Goal: Information Seeking & Learning: Learn about a topic

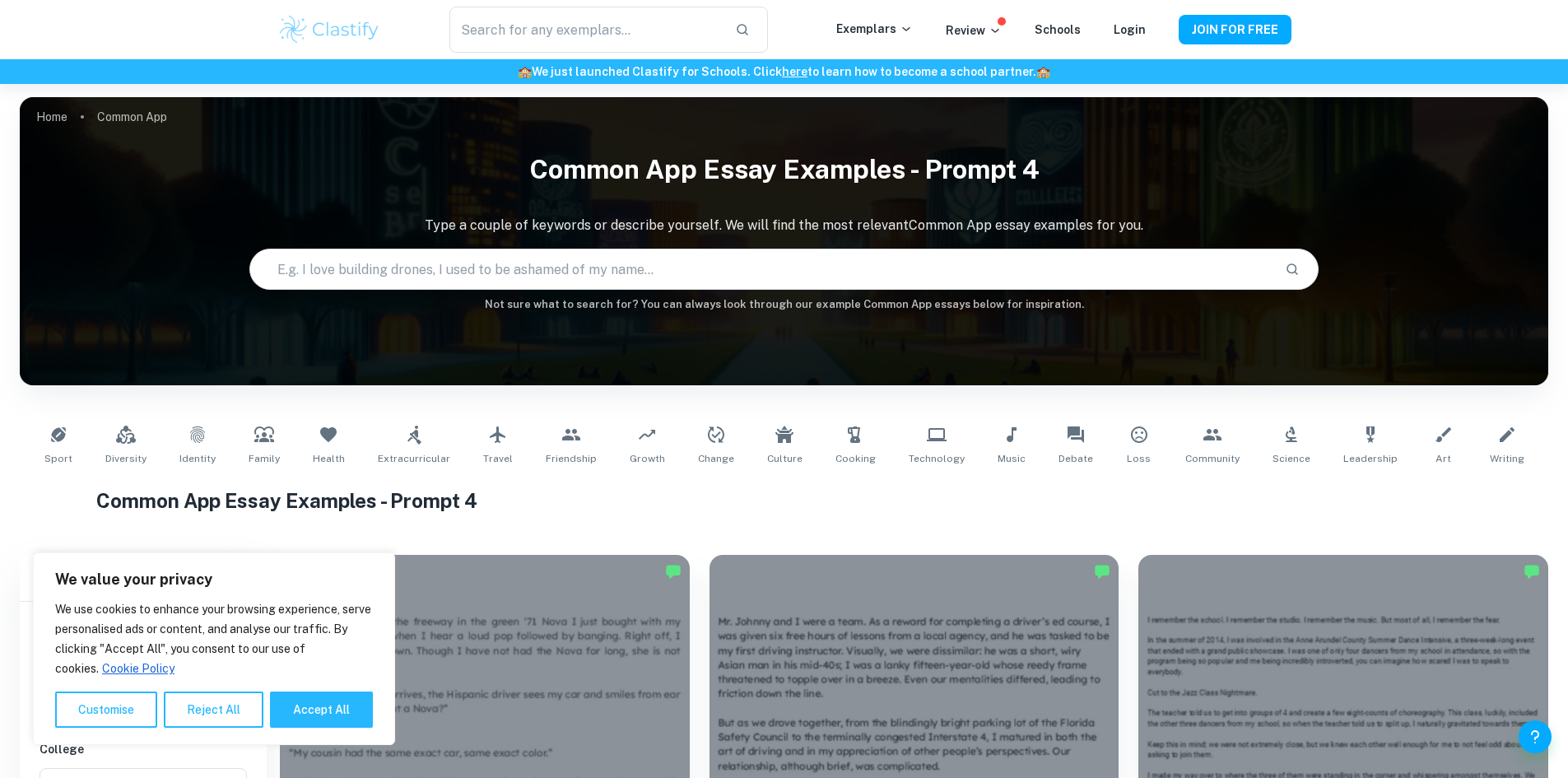
scroll to position [424, 0]
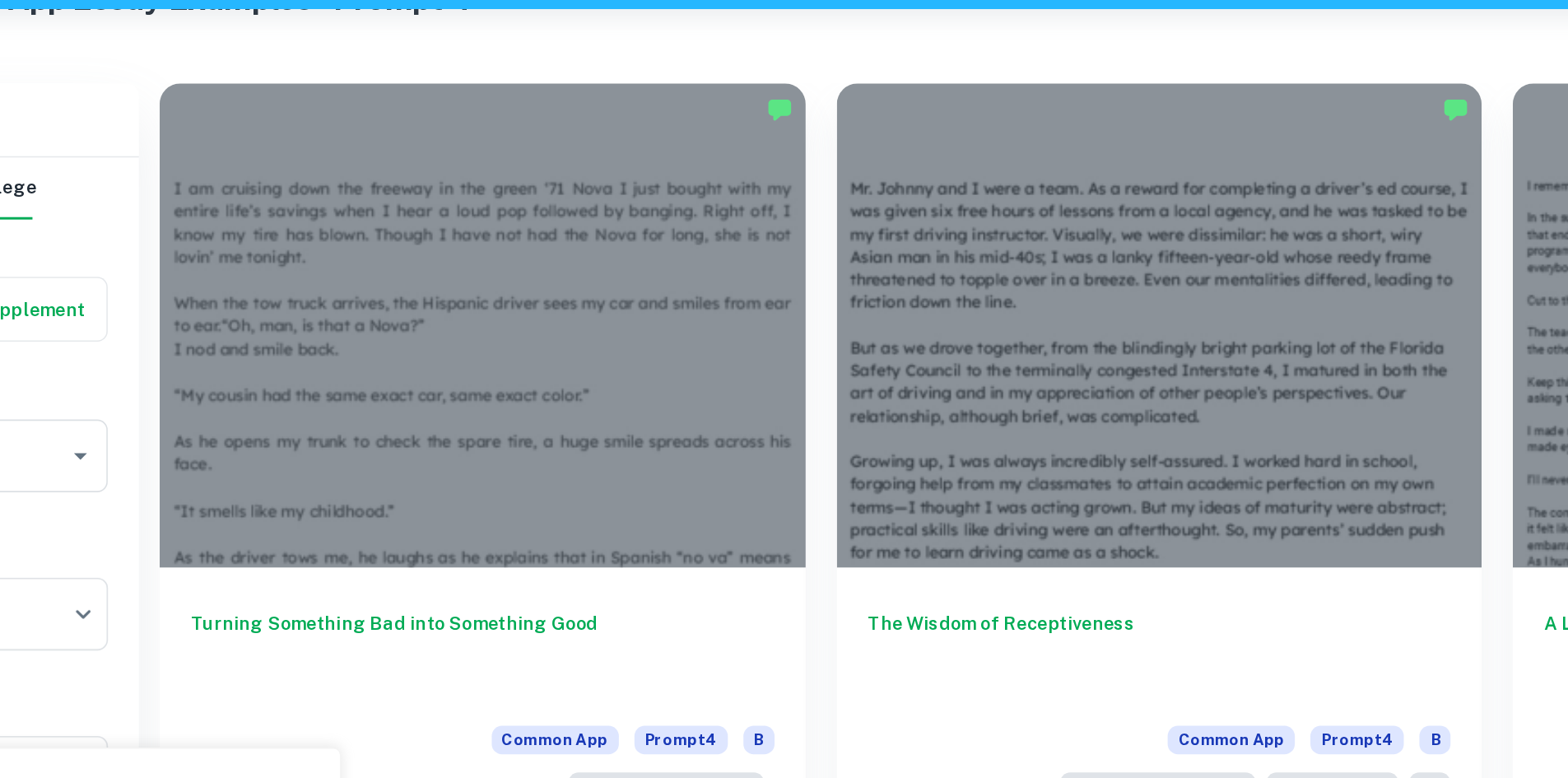
click at [488, 214] on div at bounding box center [484, 284] width 410 height 307
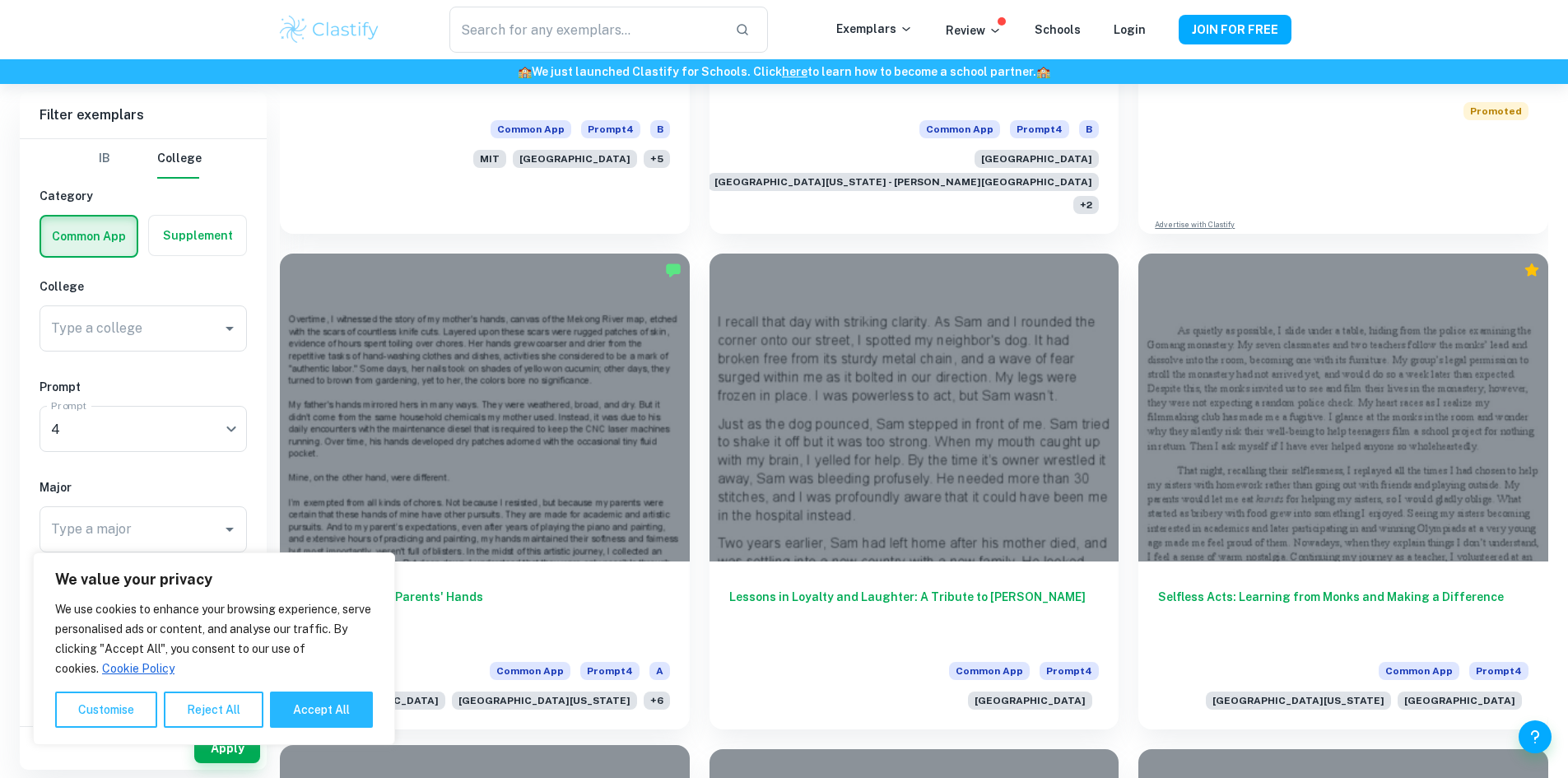
scroll to position [1335, 0]
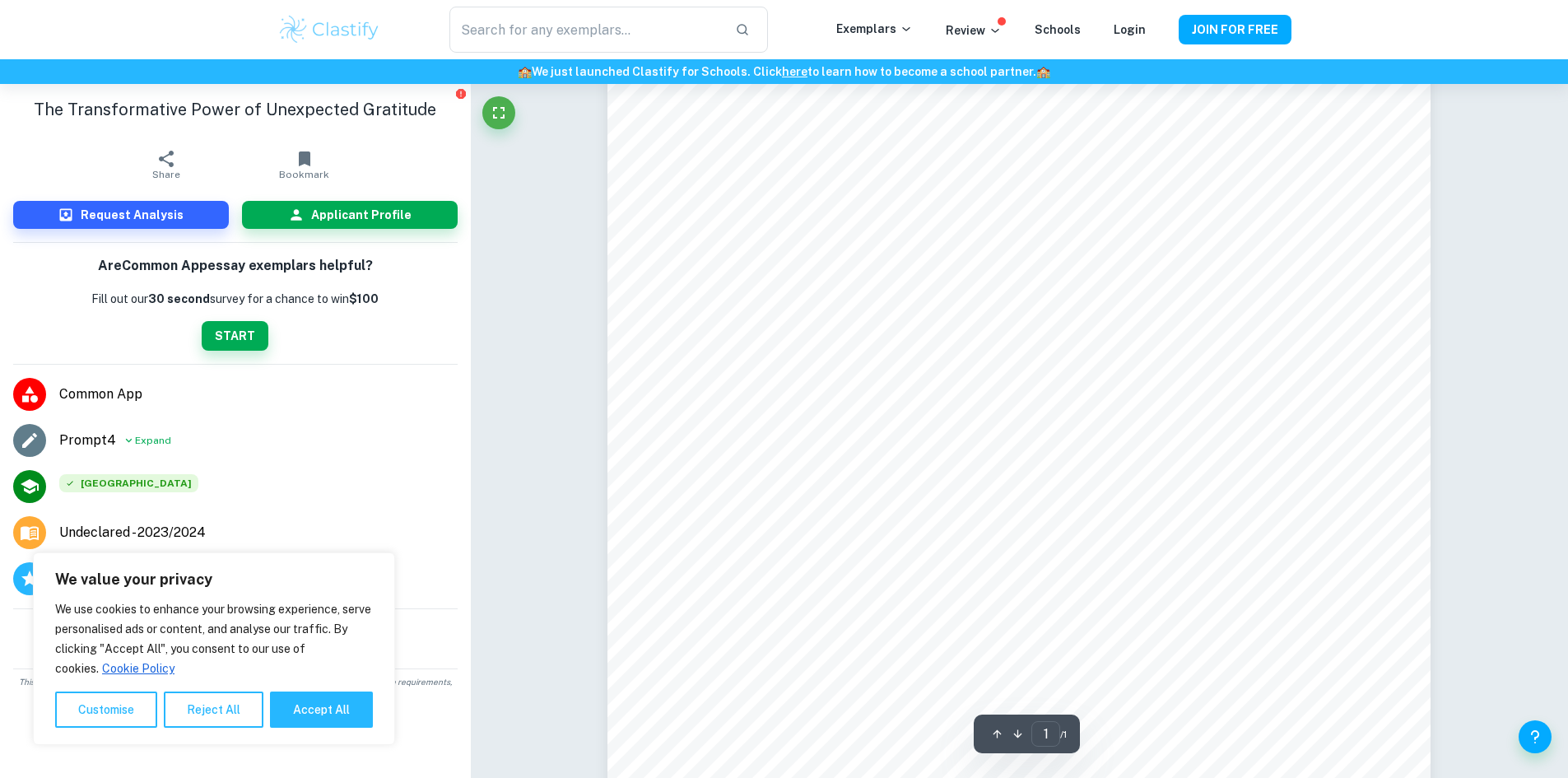
scroll to position [47, 0]
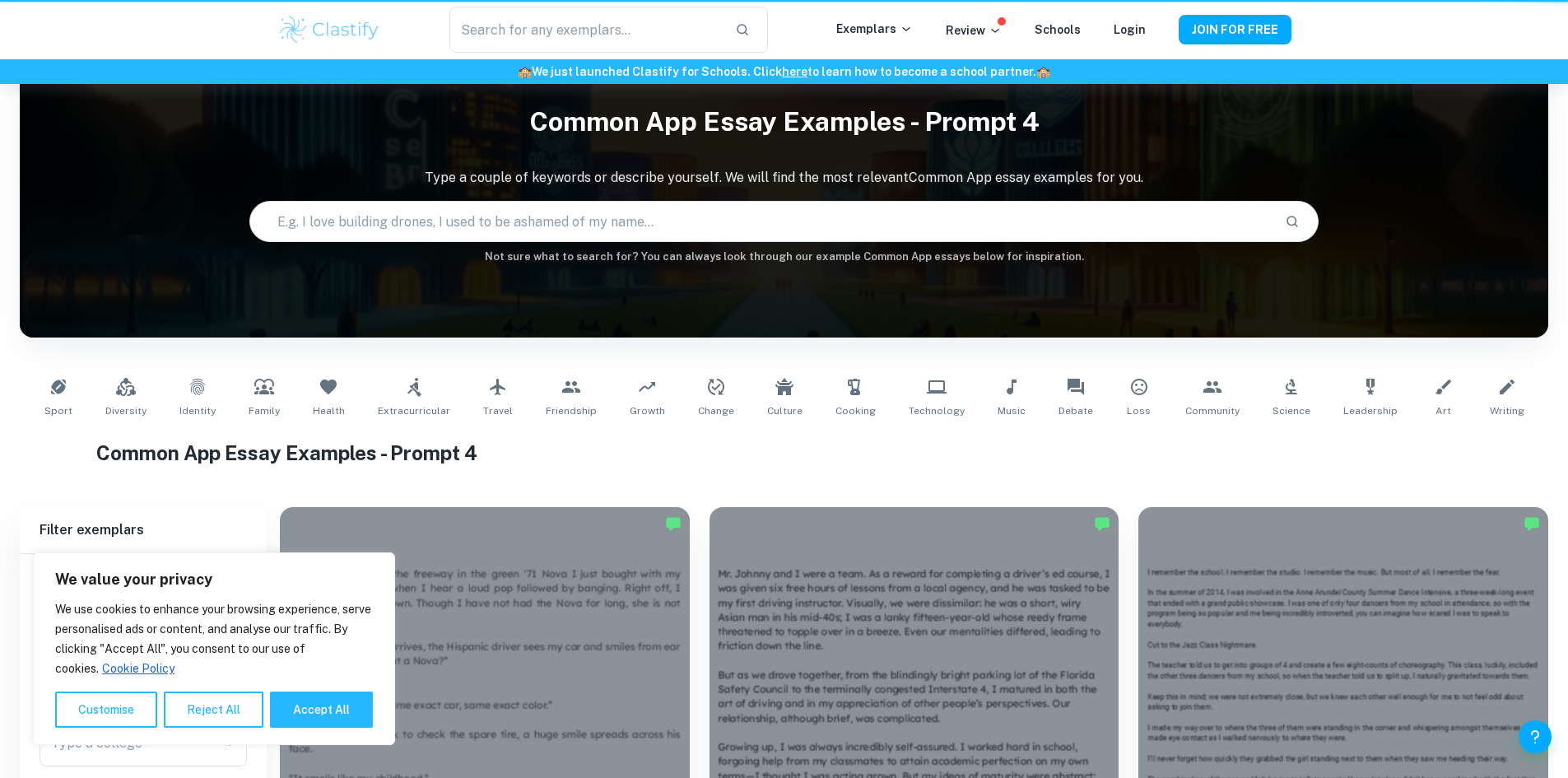
scroll to position [1335, 0]
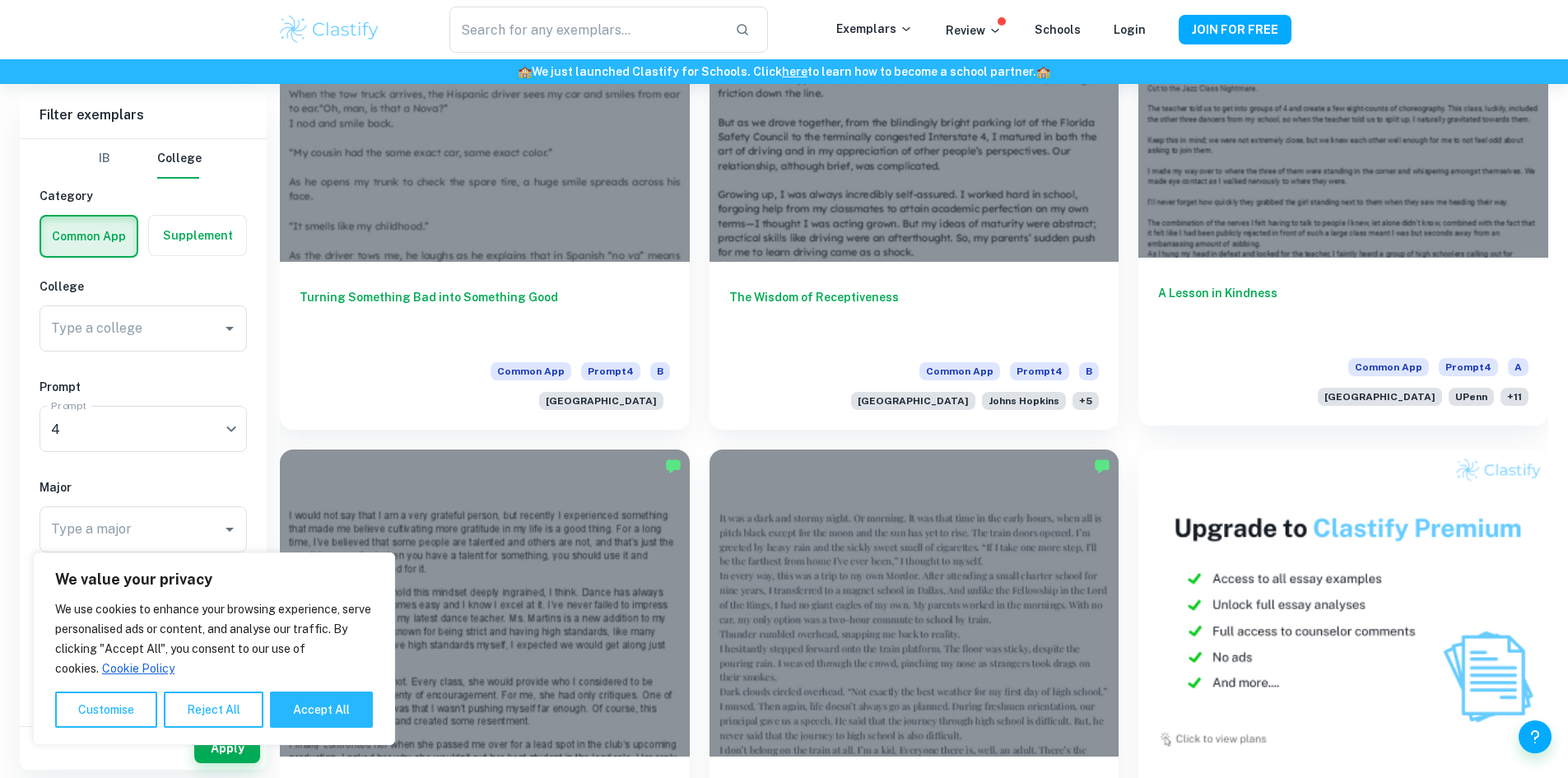
scroll to position [599, 0]
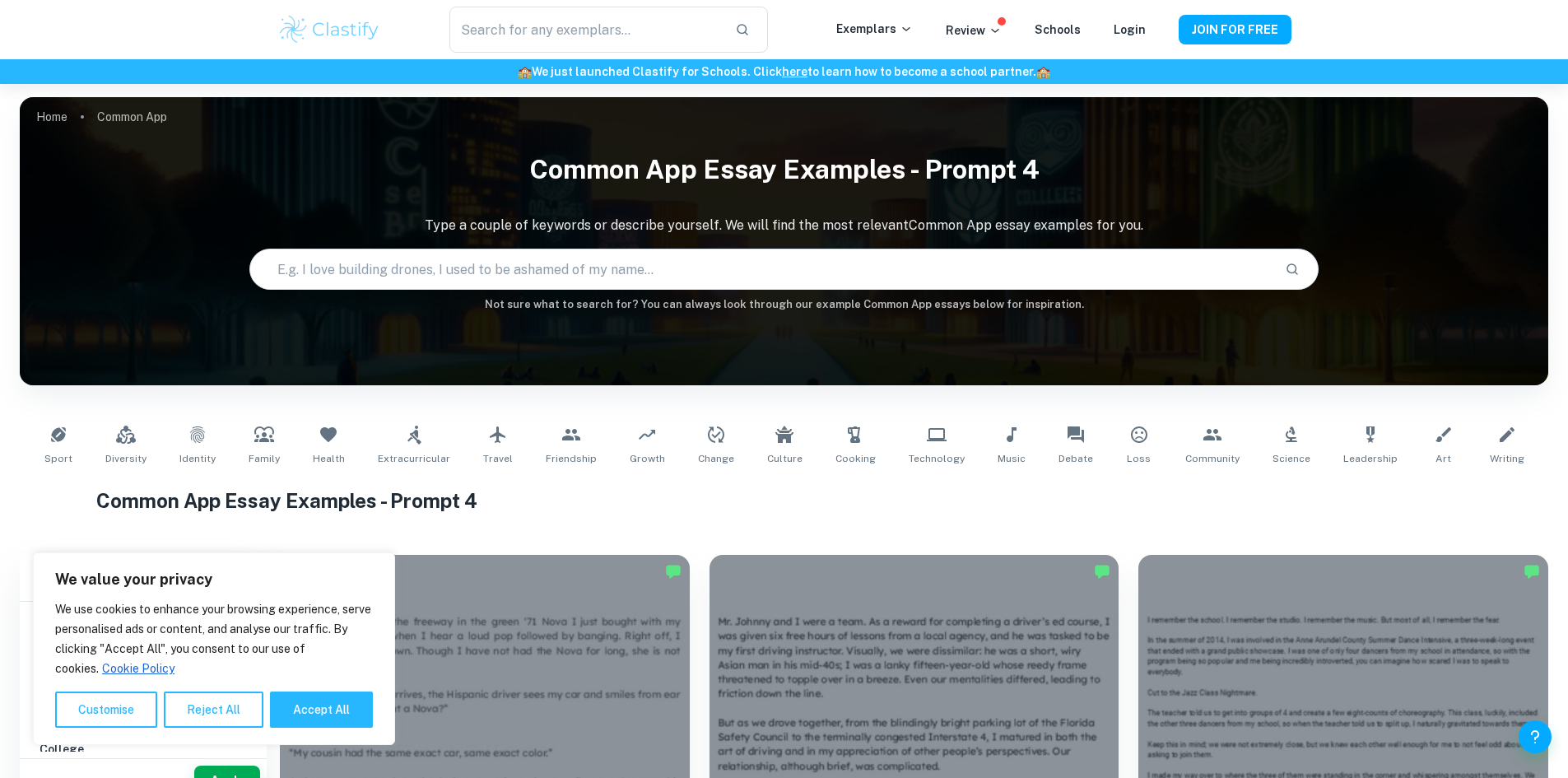
click at [400, 271] on input "text" at bounding box center [761, 269] width 1022 height 46
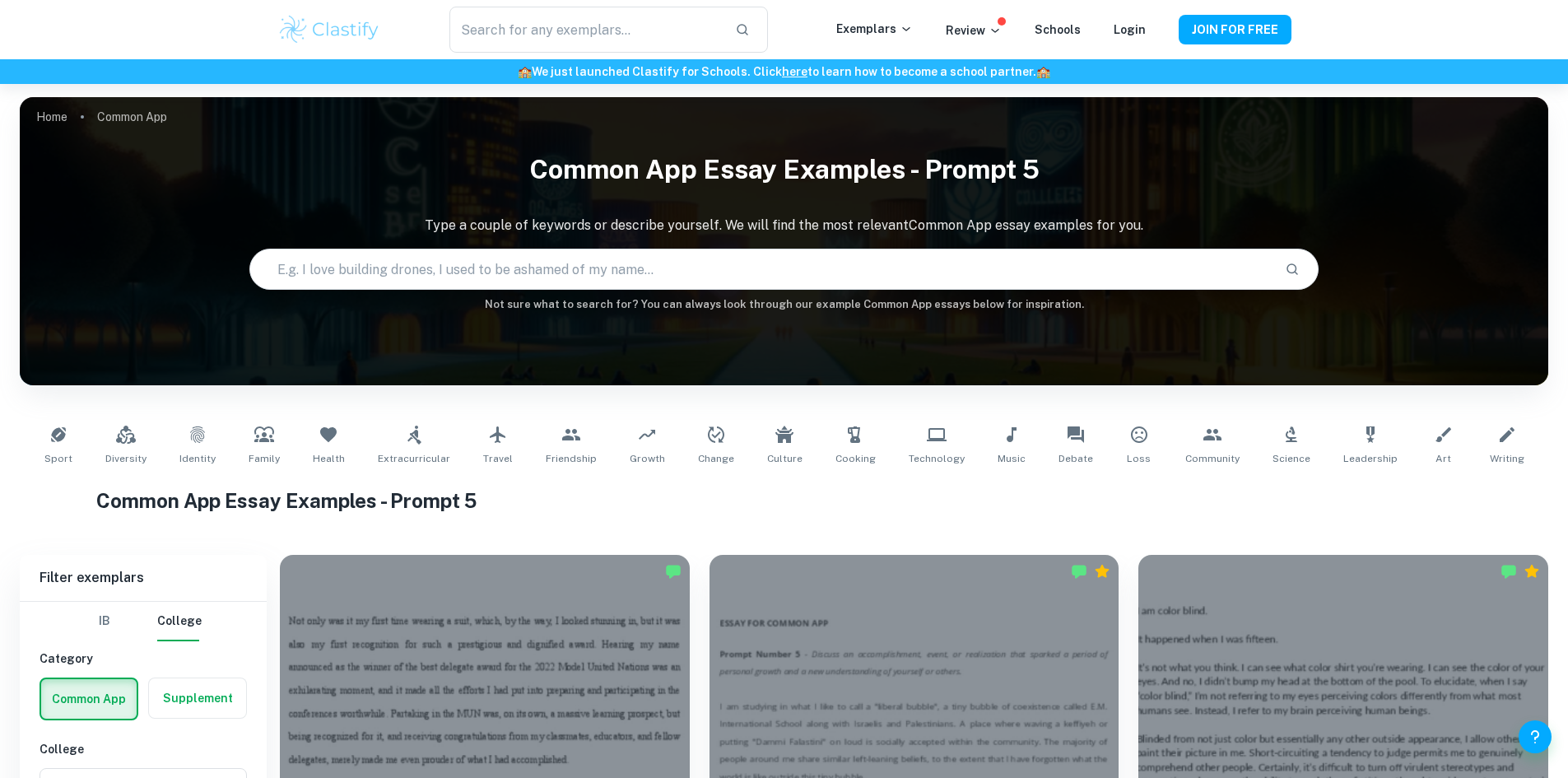
scroll to position [215, 0]
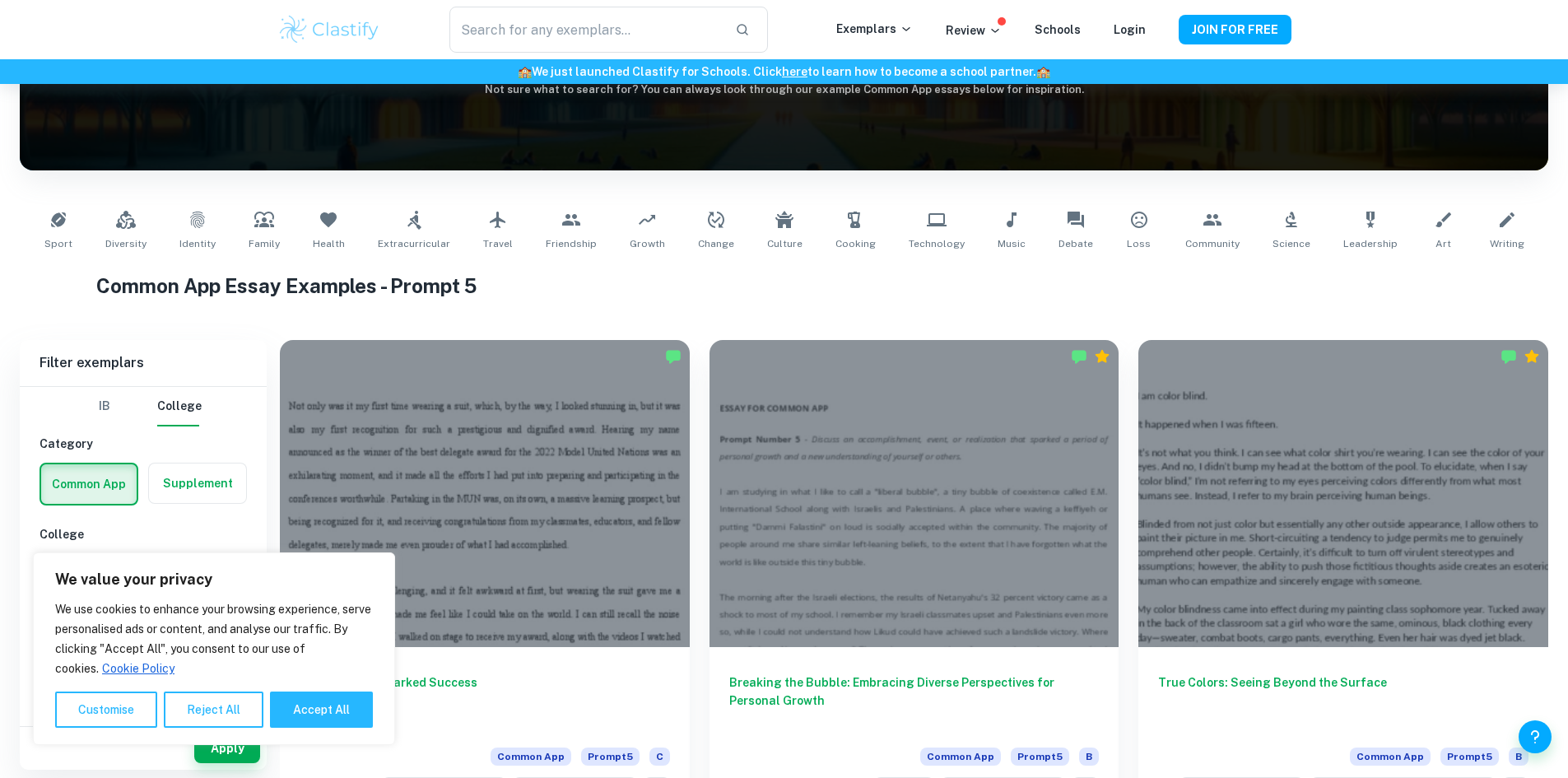
click at [462, 434] on div at bounding box center [484, 493] width 410 height 307
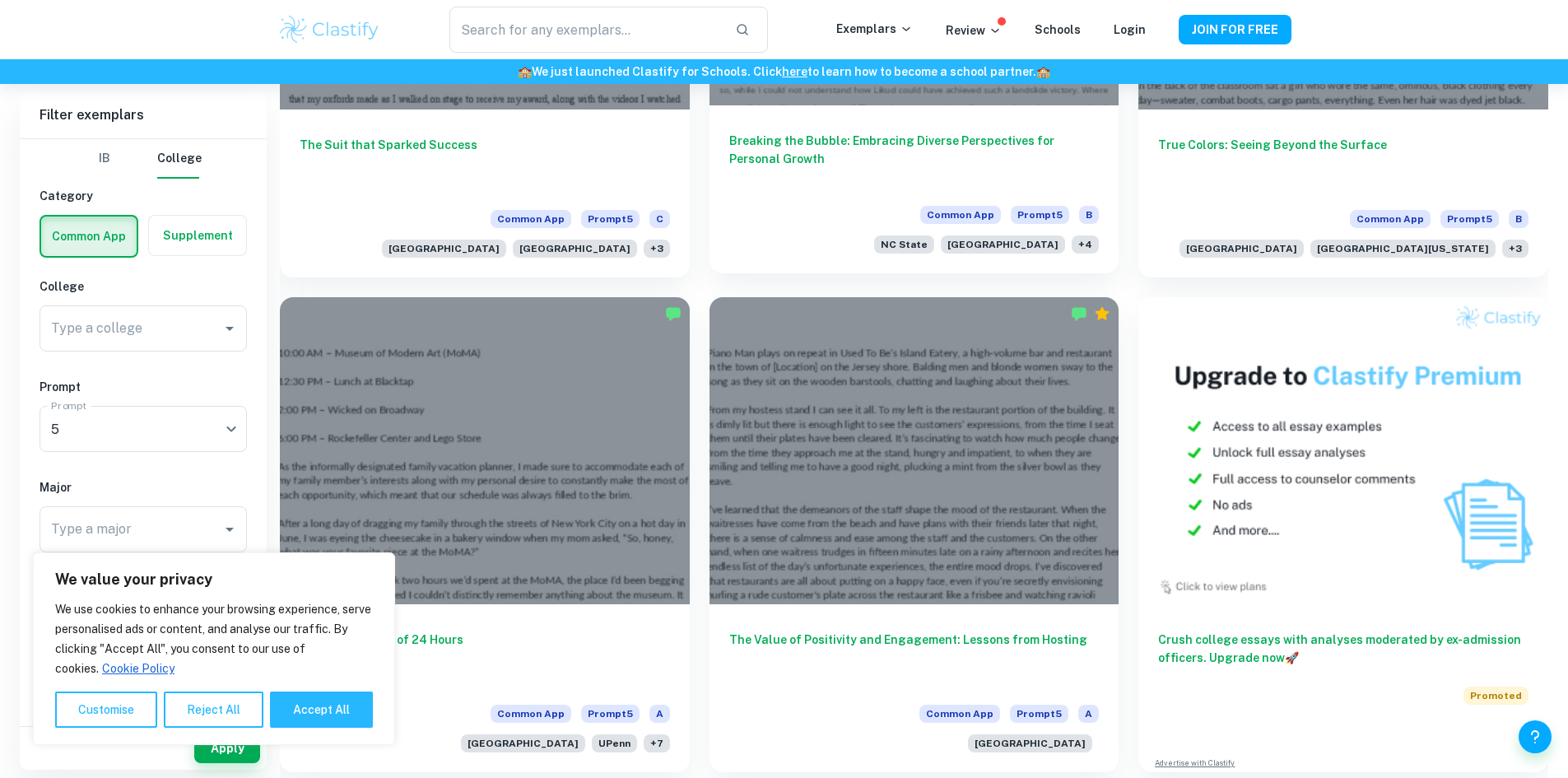
scroll to position [804, 0]
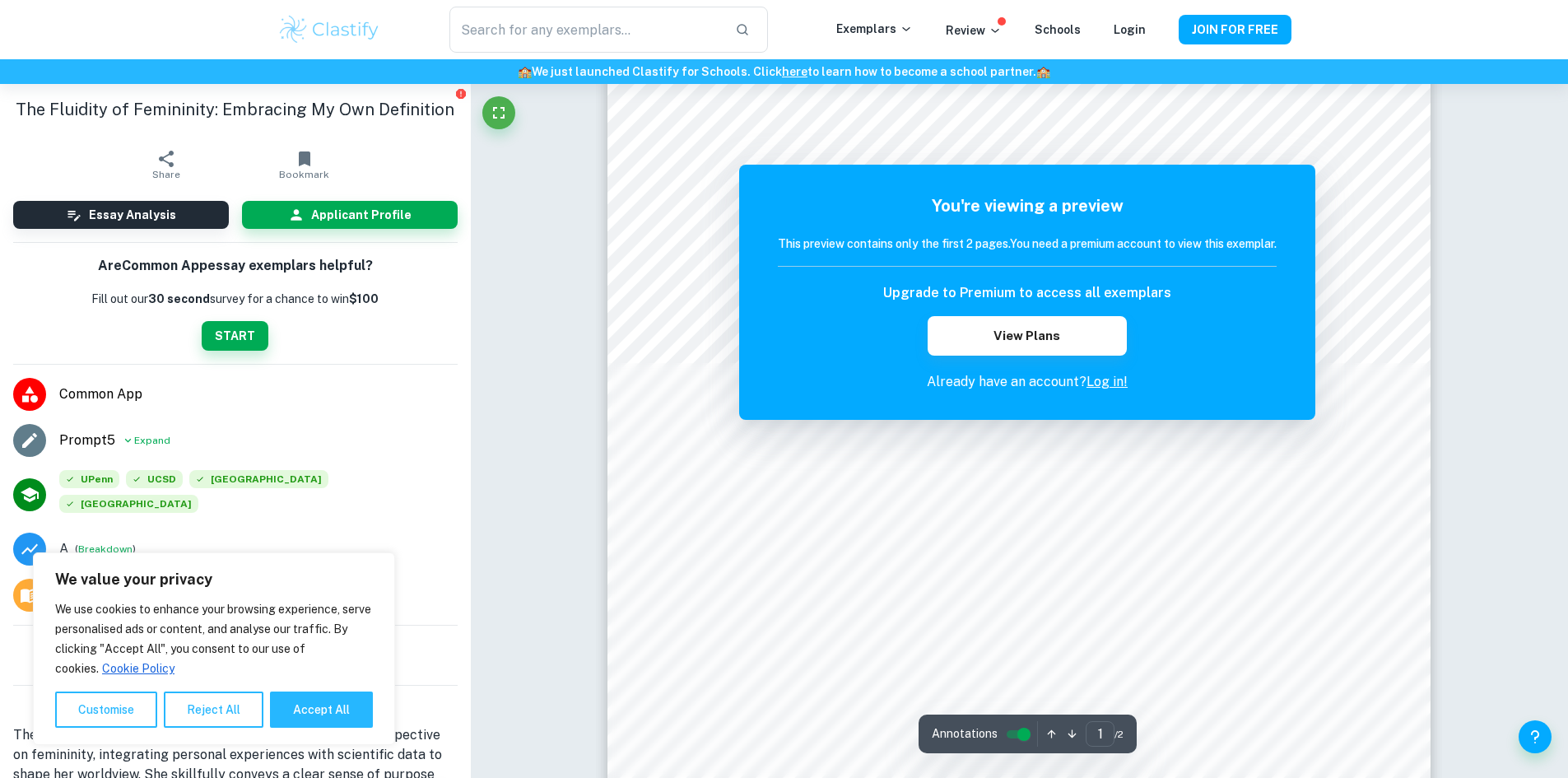
scroll to position [87, 0]
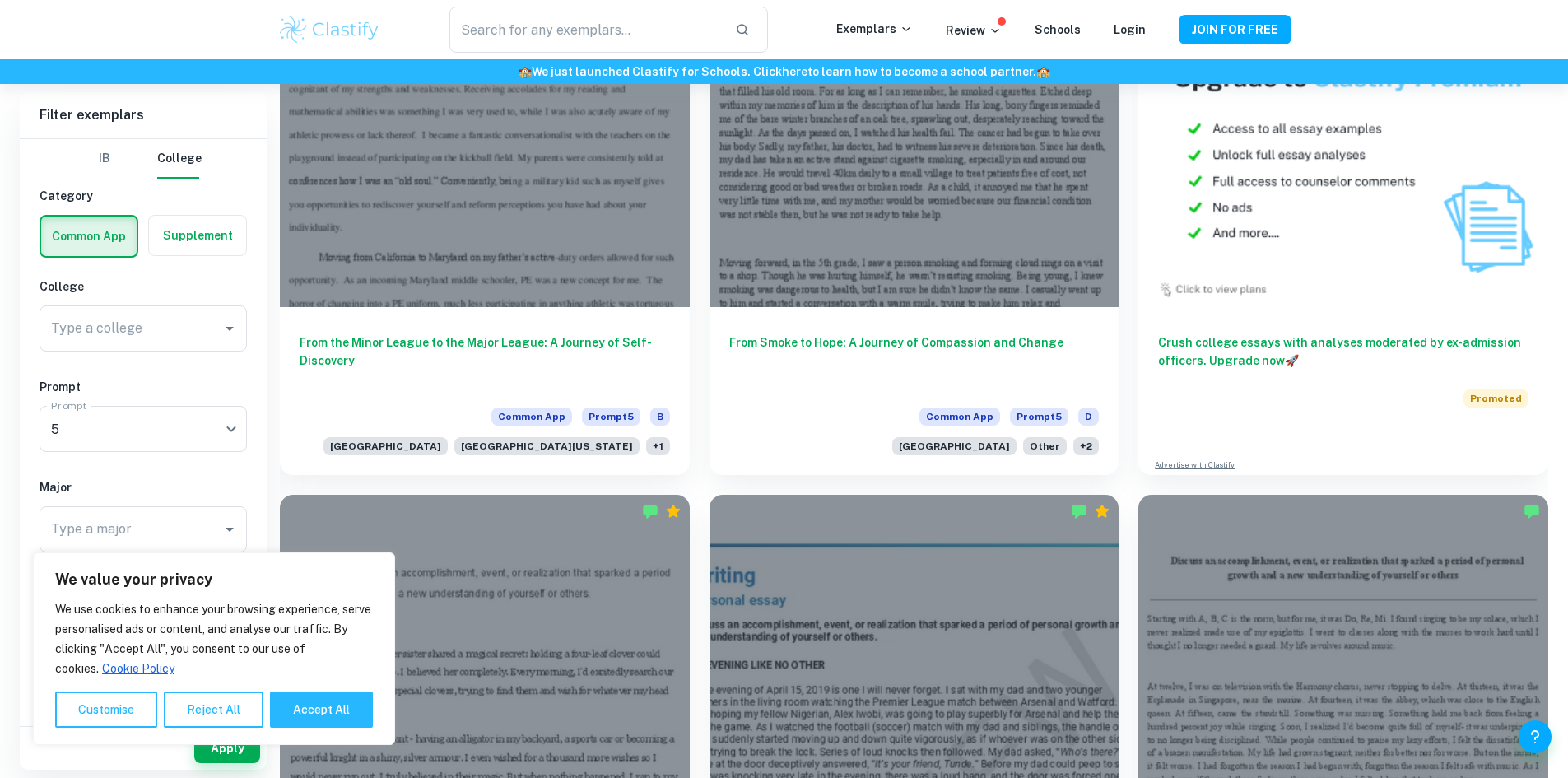
scroll to position [2575, 0]
